Goal: Find specific page/section: Find specific page/section

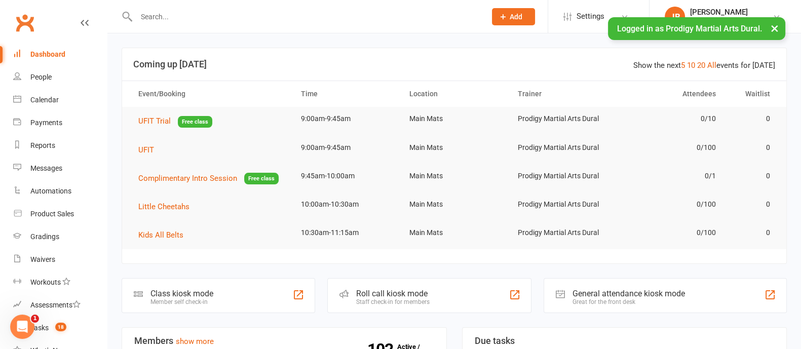
click at [773, 30] on button "×" at bounding box center [774, 28] width 18 height 22
click at [754, 14] on div "[PERSON_NAME]" at bounding box center [730, 12] width 81 height 9
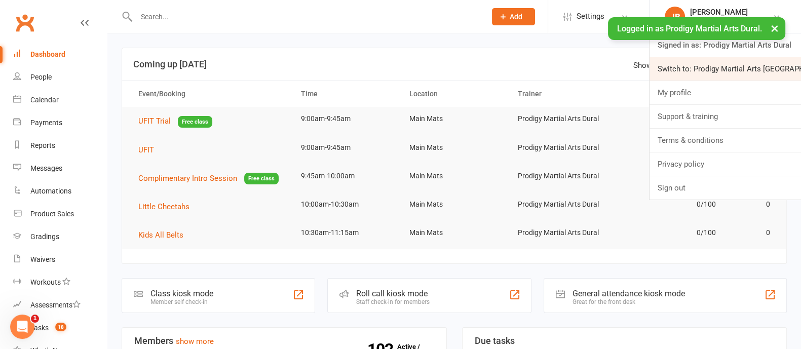
click at [747, 69] on link "Switch to: Prodigy Martial Arts Seven Hills" at bounding box center [724, 68] width 151 height 23
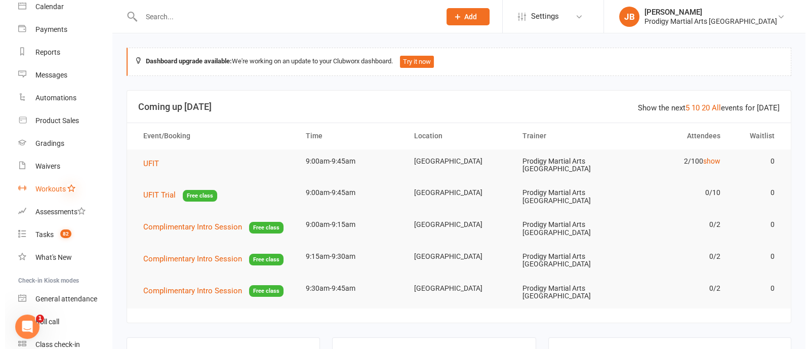
scroll to position [94, 0]
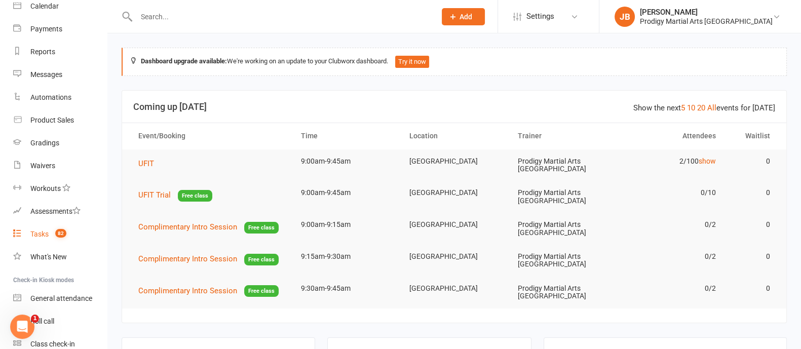
click at [49, 236] on link "Tasks 82" at bounding box center [60, 234] width 94 height 23
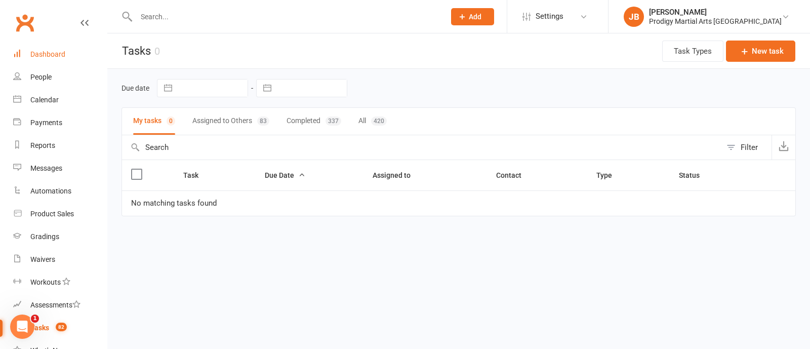
click at [45, 54] on div "Dashboard" at bounding box center [47, 54] width 35 height 8
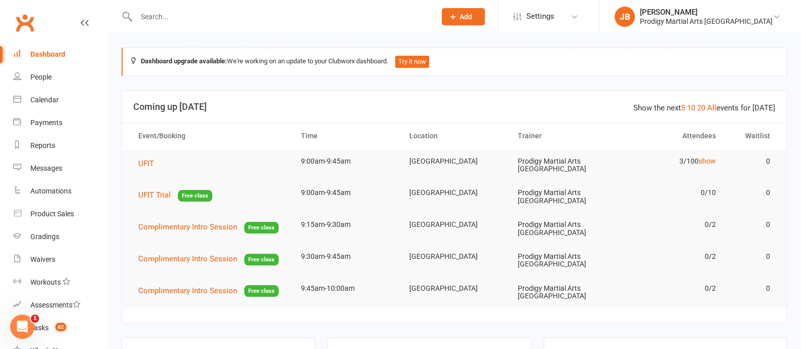
click at [167, 21] on input "text" at bounding box center [280, 17] width 295 height 14
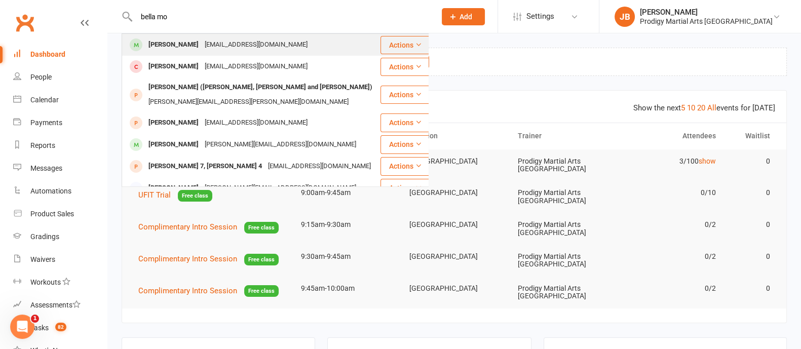
type input "bella mo"
click at [182, 50] on div "[PERSON_NAME]" at bounding box center [173, 44] width 56 height 15
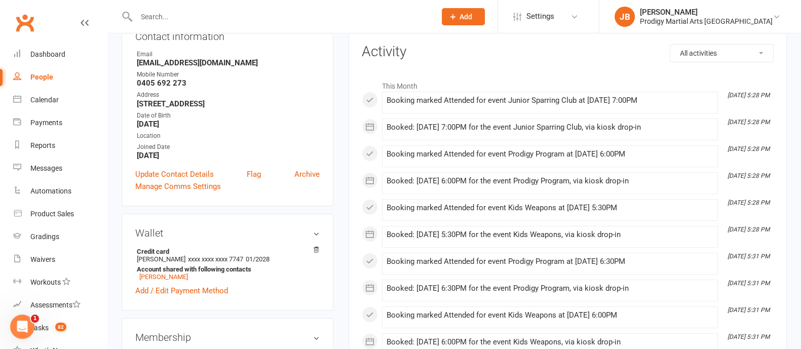
scroll to position [129, 0]
